Goal: Information Seeking & Learning: Learn about a topic

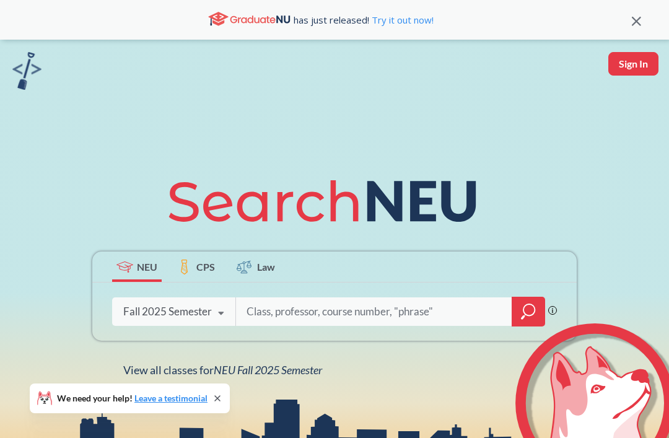
scroll to position [225, 0]
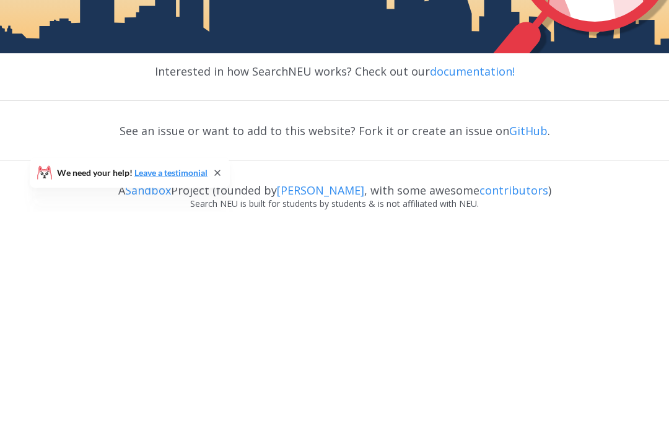
type input "2313"
click at [557, 81] on div "2313 Phrase search guarantees the exact search appears in the results. Ex. If y…" at bounding box center [334, 86] width 484 height 58
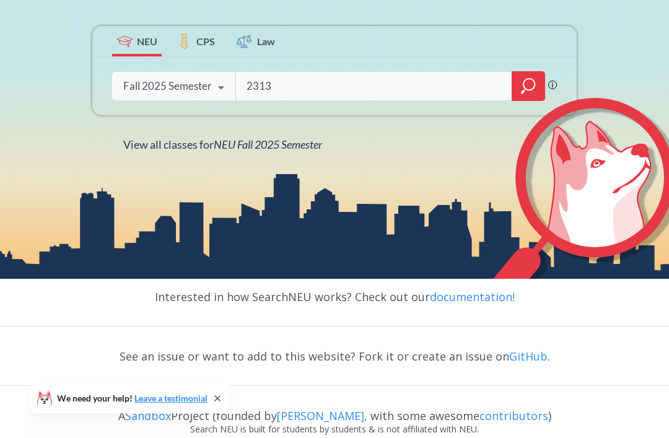
click at [556, 81] on div "2313 Phrase search guarantees the exact search appears in the results. Ex. If y…" at bounding box center [396, 86] width 322 height 28
click at [530, 95] on icon "magnifying glass" at bounding box center [528, 85] width 15 height 17
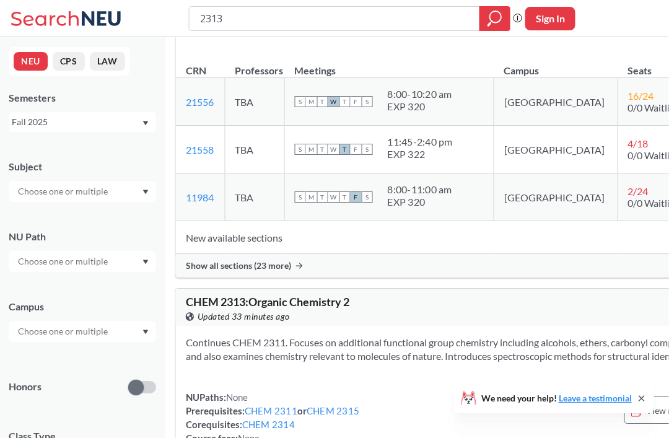
scroll to position [191, 15]
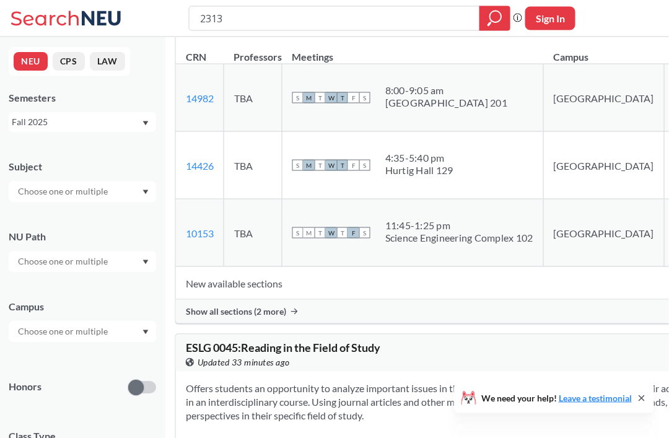
click at [283, 317] on span "Show all sections (2 more)" at bounding box center [236, 311] width 100 height 11
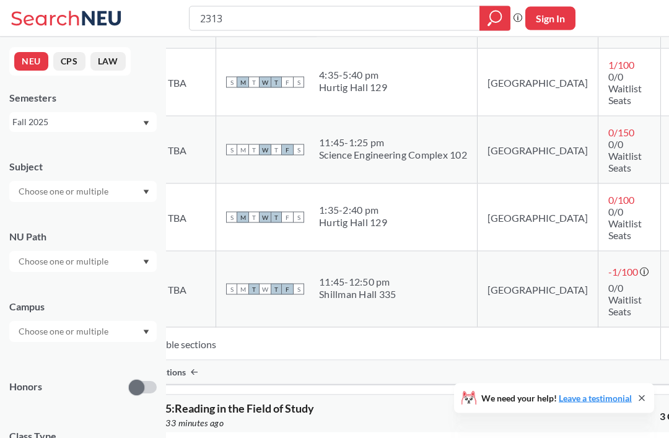
scroll to position [703, 82]
click at [668, 211] on input "checkbox" at bounding box center [675, 211] width 0 height 0
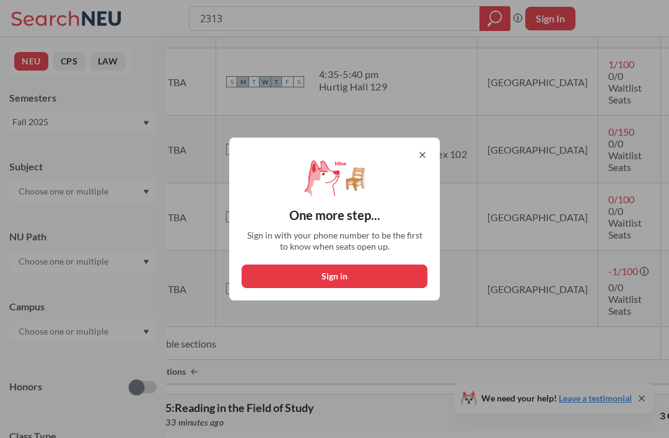
click at [392, 288] on button "Sign in" at bounding box center [335, 277] width 186 height 24
select select "US"
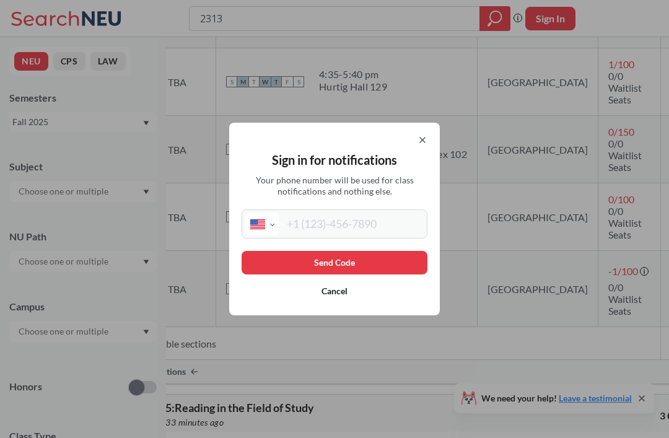
click at [370, 235] on input "tel" at bounding box center [351, 223] width 145 height 23
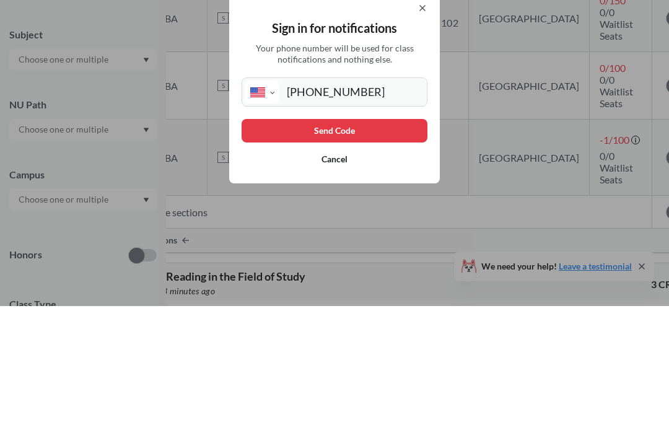
type input "[PHONE_NUMBER]"
click at [408, 251] on button "Send Code" at bounding box center [335, 263] width 186 height 24
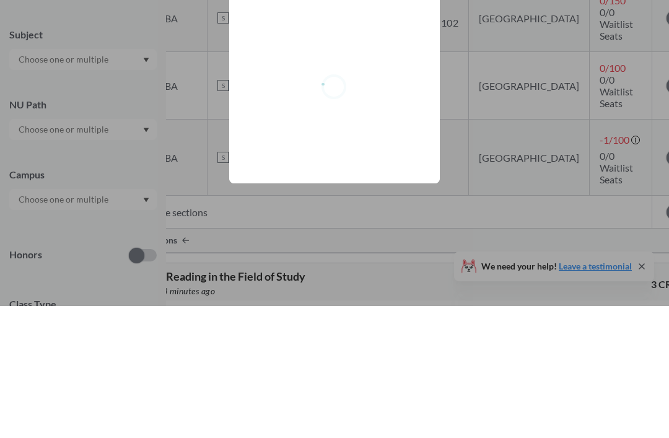
scroll to position [834, 90]
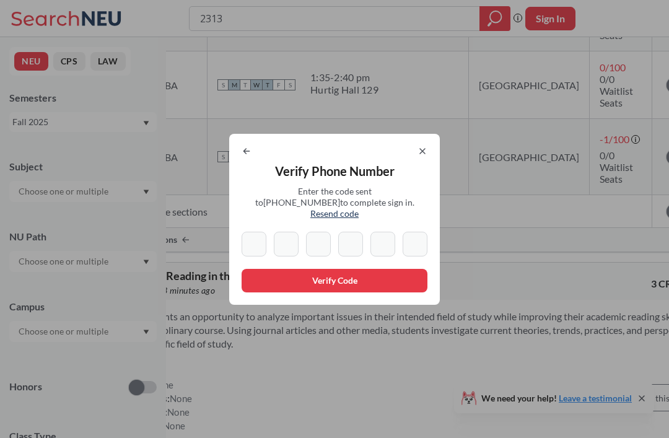
click at [256, 256] on input at bounding box center [254, 244] width 25 height 25
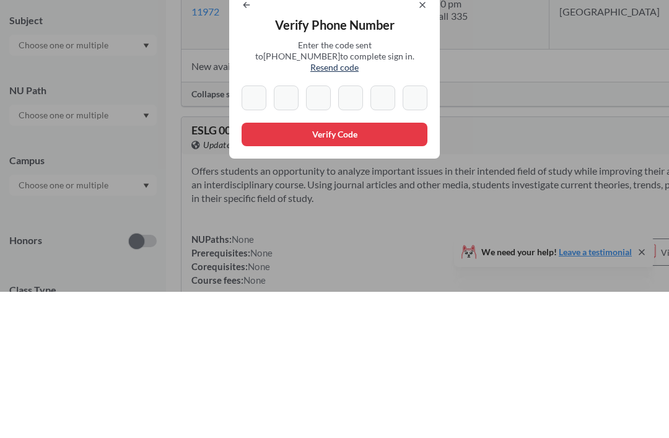
type input "0"
type input "7"
type input "2"
type input "0"
type input "8"
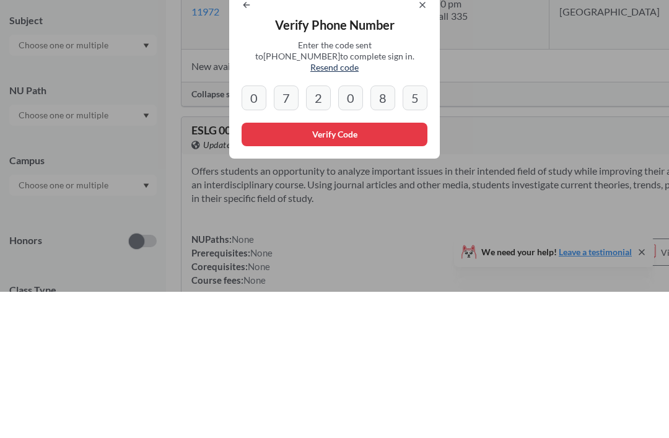
type input "5"
click at [276, 134] on div "Verify Phone Number Enter the code sent to [PHONE_NUMBER] to complete sign in. …" at bounding box center [334, 219] width 211 height 171
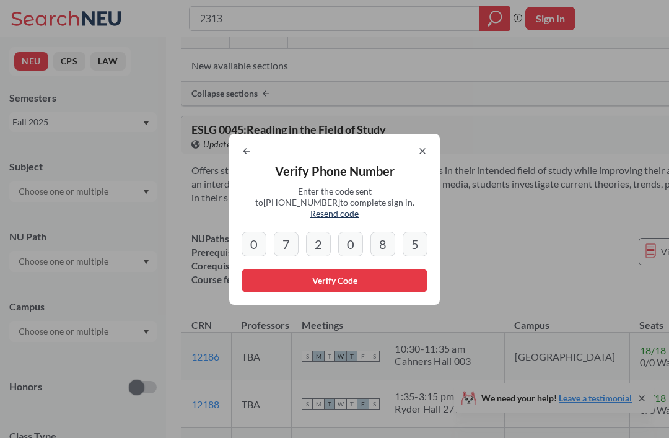
click at [275, 134] on div "Verify Phone Number Enter the code sent to [PHONE_NUMBER] to complete sign in. …" at bounding box center [334, 219] width 669 height 438
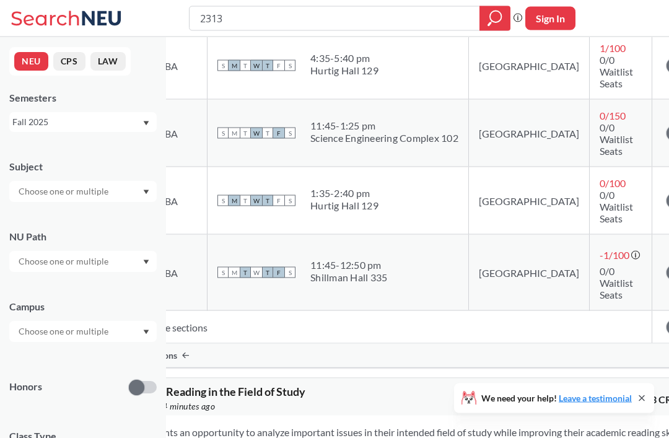
scroll to position [719, 90]
click at [667, 208] on span at bounding box center [674, 200] width 15 height 15
click at [667, 194] on input "checkbox" at bounding box center [667, 194] width 0 height 0
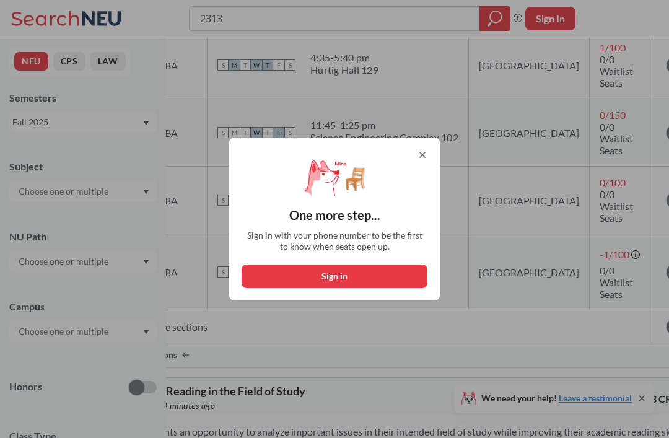
click at [275, 288] on button "Sign in" at bounding box center [335, 277] width 186 height 24
select select "US"
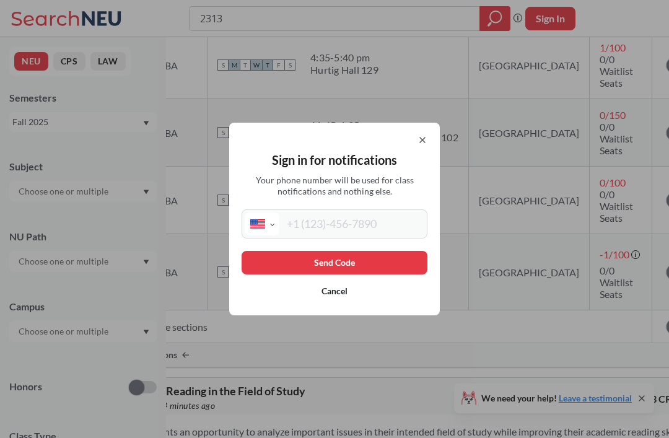
click at [355, 235] on input "tel" at bounding box center [351, 223] width 145 height 23
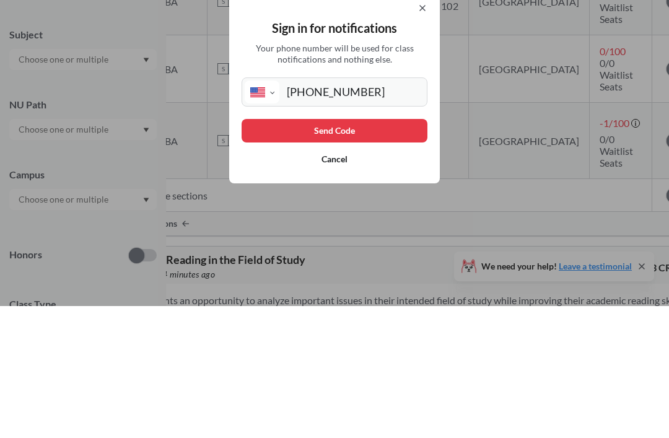
type input "[PHONE_NUMBER]"
click at [397, 251] on button "Send Code" at bounding box center [335, 263] width 186 height 24
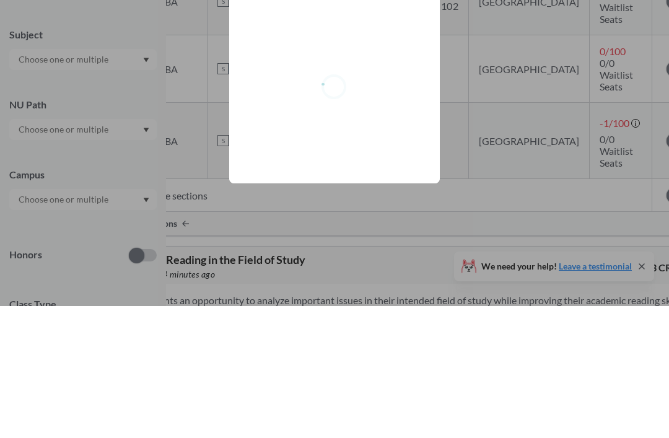
scroll to position [851, 90]
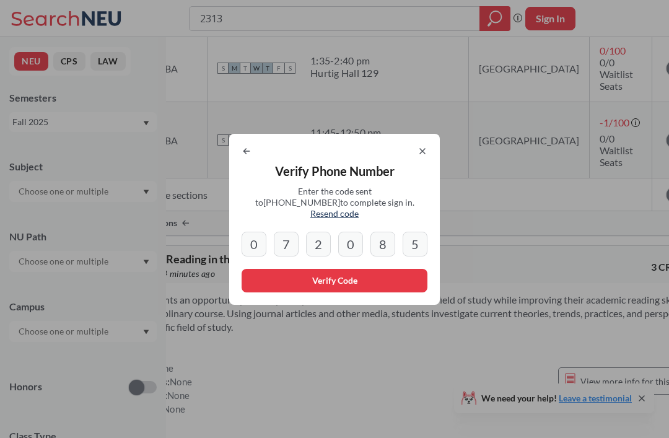
click at [271, 292] on button "Verify Code" at bounding box center [335, 281] width 186 height 24
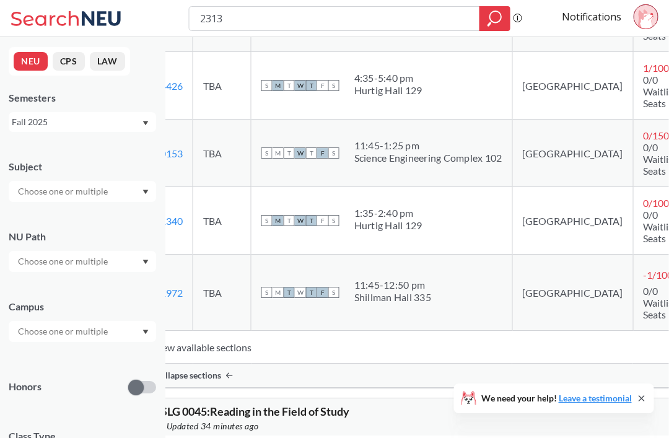
scroll to position [699, 47]
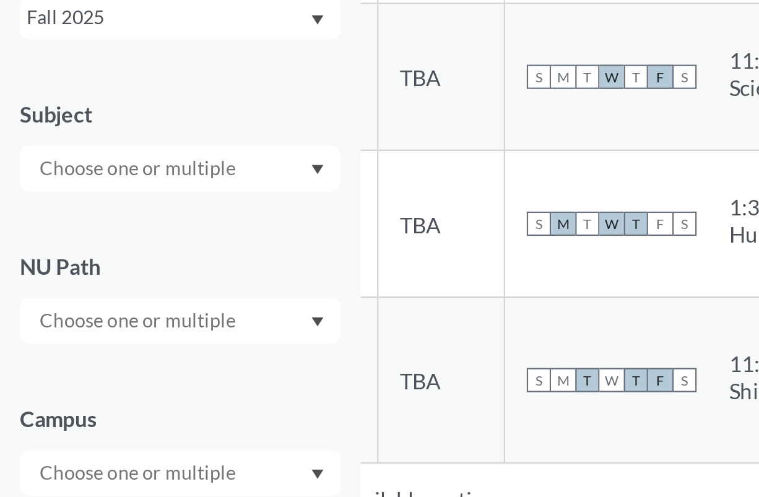
scroll to position [665, 0]
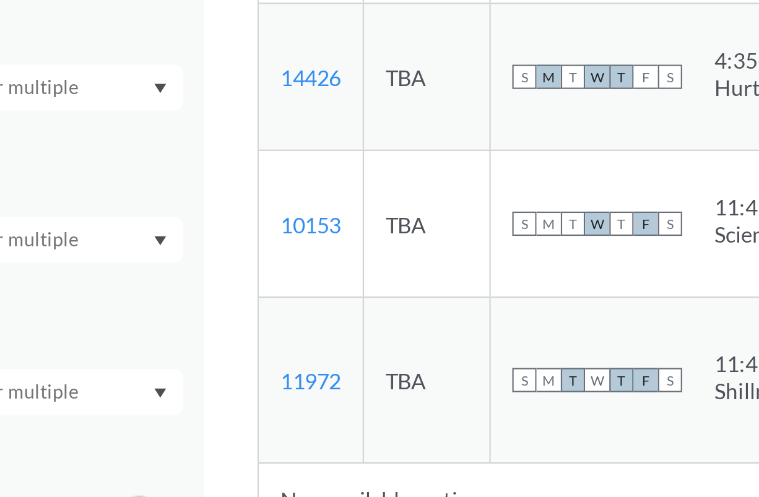
click at [325, 105] on div "S M T W T F S 8:00 - 9:05 am [GEOGRAPHIC_DATA] 201" at bounding box center [428, 118] width 241 height 27
